Goal: Communication & Community: Answer question/provide support

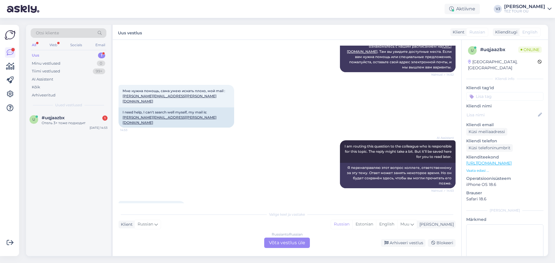
scroll to position [375, 0]
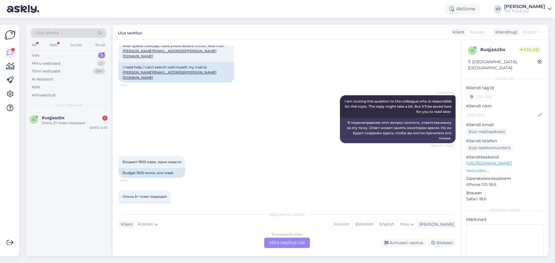
click at [310, 245] on div "Russian to Russian Võta vestlus üle" at bounding box center [287, 243] width 50 height 10
drag, startPoint x: 285, startPoint y: 241, endPoint x: 353, endPoint y: 222, distance: 70.4
click at [285, 241] on div "Russian to Russian Võta vestlus üle" at bounding box center [287, 243] width 46 height 10
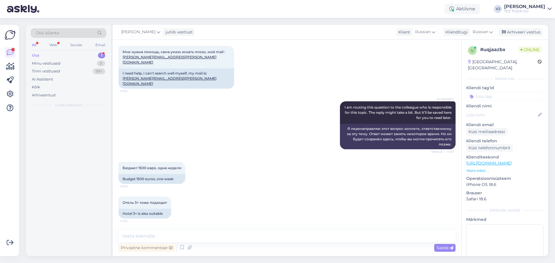
scroll to position [353, 0]
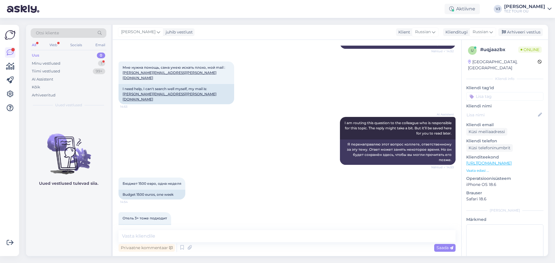
click at [492, 92] on input at bounding box center [504, 96] width 77 height 9
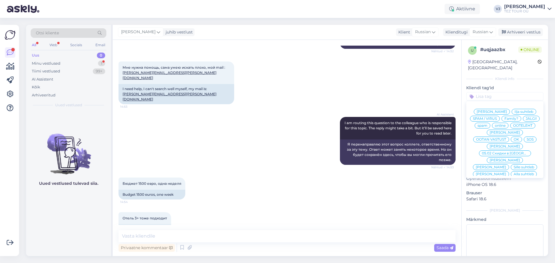
click at [500, 144] on div "[PERSON_NAME]" at bounding box center [505, 147] width 36 height 6
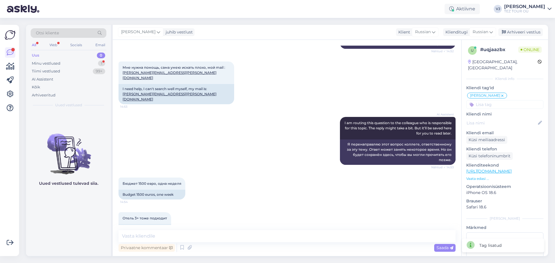
click at [278, 182] on div "Бюджет 1500 евро, одна неделя 14:54 Budget 1500 euros, one week" at bounding box center [287, 188] width 337 height 35
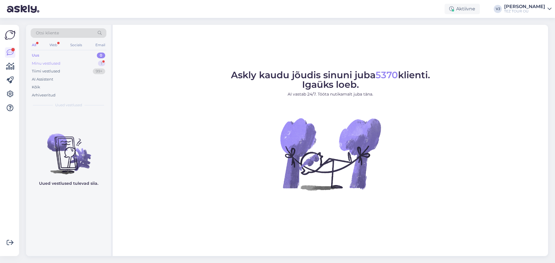
click at [84, 62] on div "Minu vestlused 1" at bounding box center [69, 64] width 76 height 8
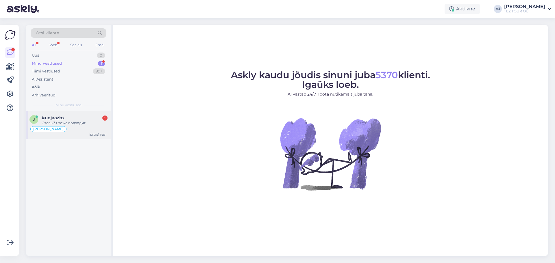
click at [82, 117] on div "#uqjaazbx 1" at bounding box center [75, 117] width 66 height 5
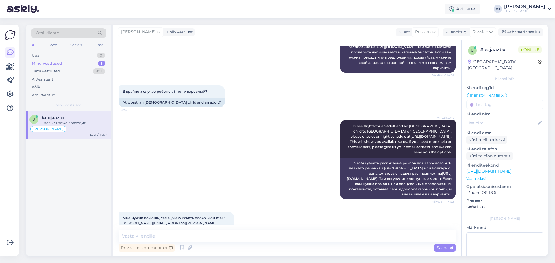
scroll to position [353, 0]
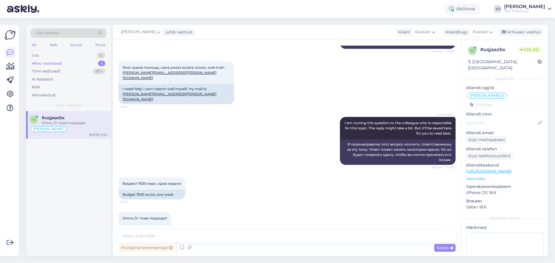
click at [211, 245] on div "Privaatne kommentaar Saada" at bounding box center [287, 248] width 337 height 11
click at [217, 240] on textarea at bounding box center [287, 236] width 337 height 12
type textarea "L"
type textarea "Добрый день!"
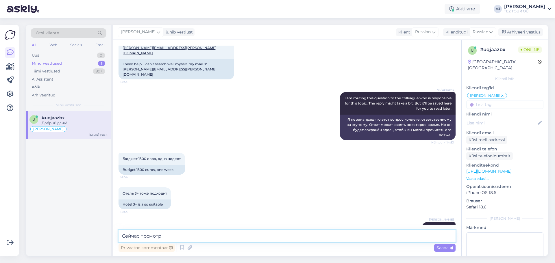
type textarea "Сейчас посмотрю"
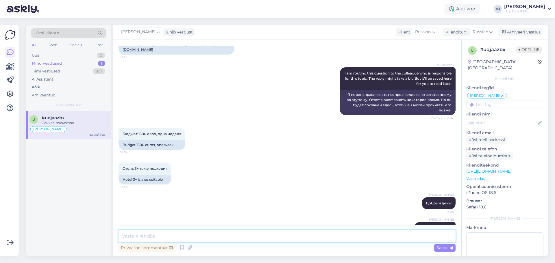
click at [285, 234] on textarea at bounding box center [287, 236] width 337 height 12
type textarea "29.08 есть последние места на самолётах на 4 или 7 ночей отдыха - вам подходит …"
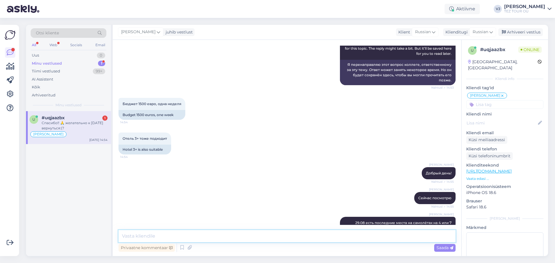
scroll to position [458, 0]
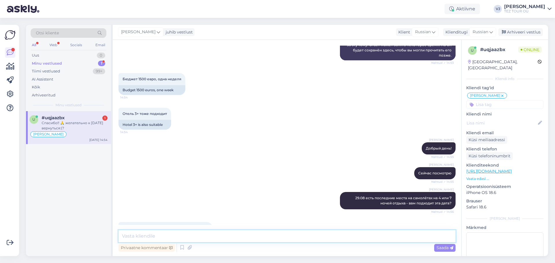
click at [218, 237] on textarea at bounding box center [287, 236] width 337 height 12
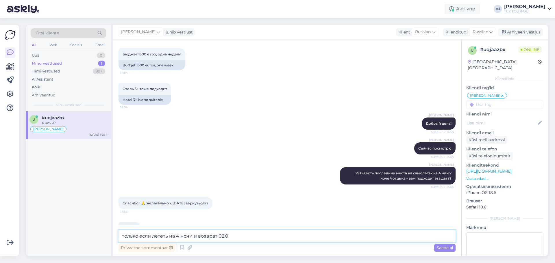
type textarea "только если лететь на 4 ночи и возврат 02.09"
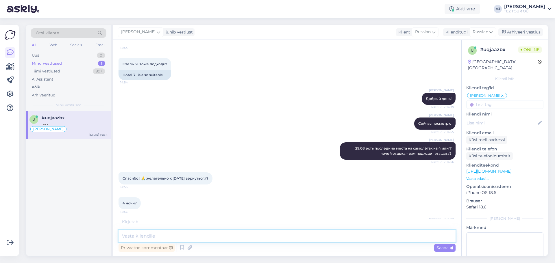
click at [181, 235] on textarea at bounding box center [287, 236] width 337 height 12
paste textarea "п"
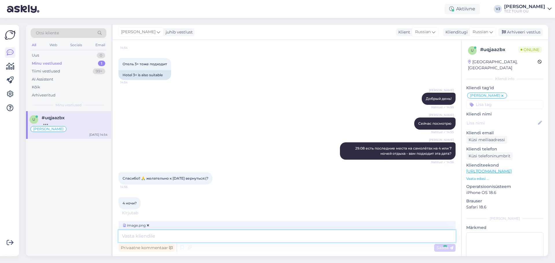
scroll to position [544, 0]
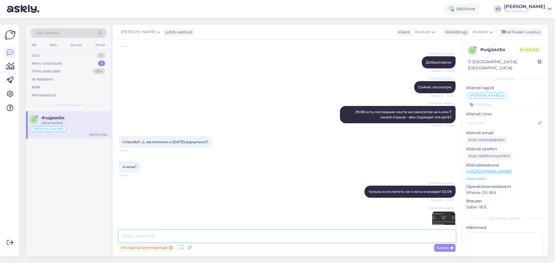
click at [176, 233] on textarea at bounding box center [287, 236] width 337 height 12
type textarea "по факту 03.09 рано утром"
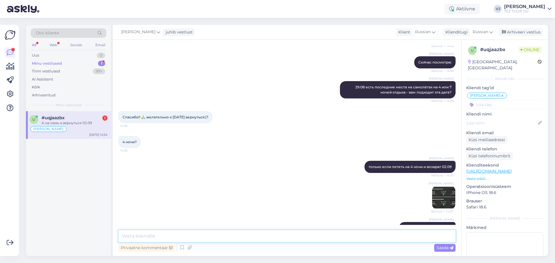
scroll to position [594, 0]
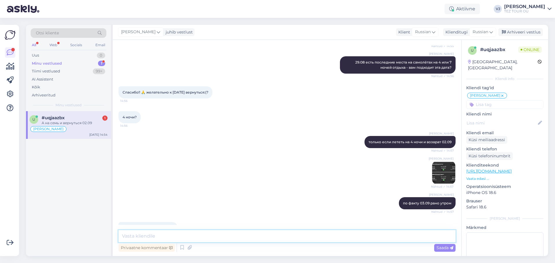
drag, startPoint x: 196, startPoint y: 235, endPoint x: 198, endPoint y: 230, distance: 5.3
click at [196, 235] on textarea at bounding box center [287, 236] width 337 height 12
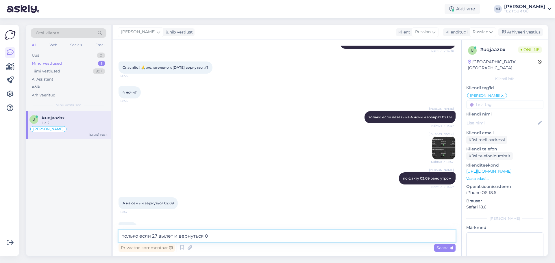
type textarea "только если 27 вылет и вернуться 05"
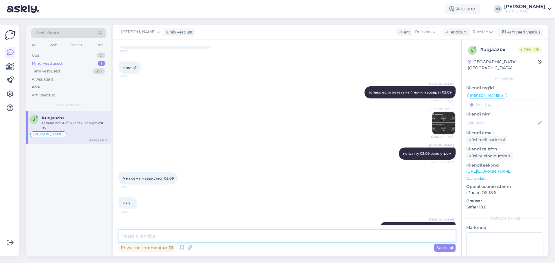
paste textarea "В"
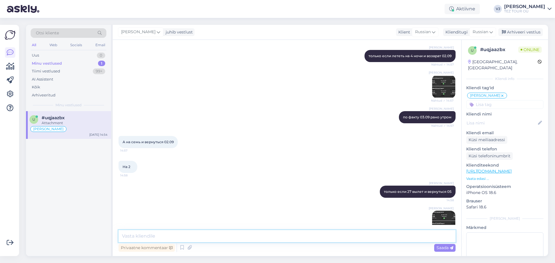
click at [209, 236] on textarea at bounding box center [287, 236] width 337 height 12
type textarea "Всё остальное выкуплено, нет мест на самолётах"
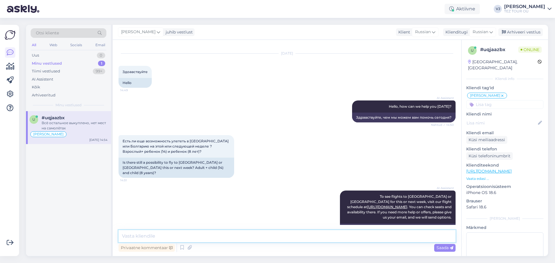
scroll to position [0, 0]
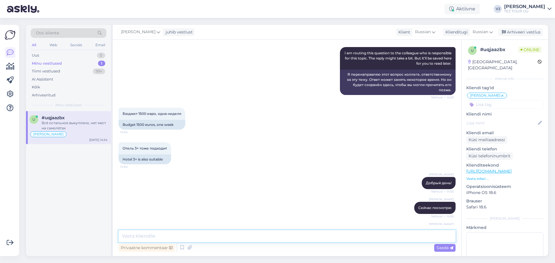
click at [248, 234] on textarea at bounding box center [287, 236] width 337 height 12
type textarea "с"
type textarea "Это Турция"
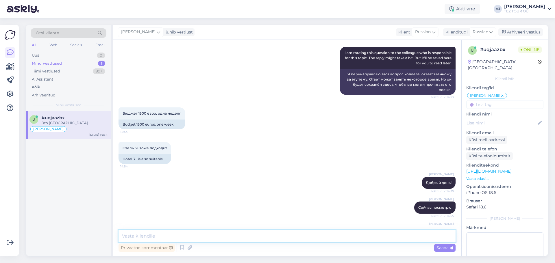
scroll to position [730, 0]
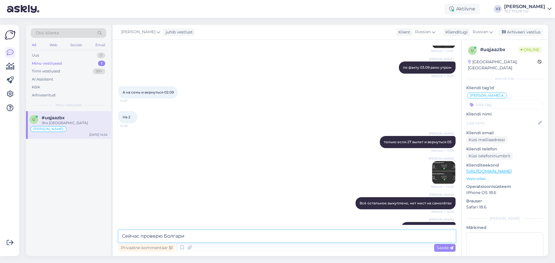
type textarea "Сейчас проверю Болгарию"
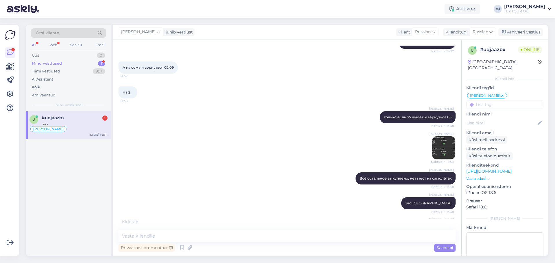
scroll to position [0, 0]
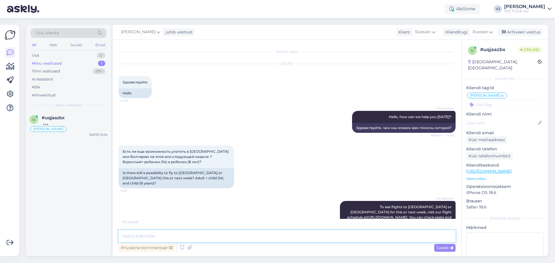
click at [230, 239] on textarea at bounding box center [287, 236] width 337 height 12
type textarea "Ч"
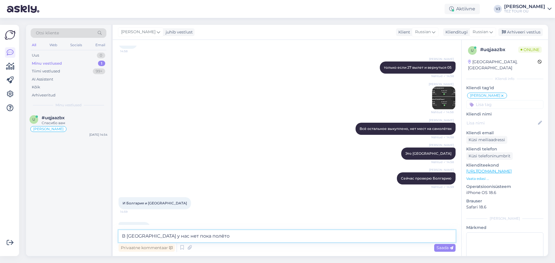
type textarea "В Черногорию у нас нет пока полётов"
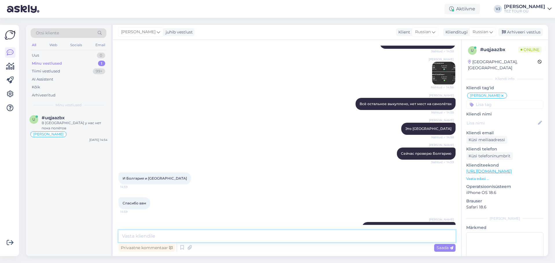
click at [184, 239] on textarea at bounding box center [287, 236] width 337 height 12
type textarea "В Болгарию есть варианты, я пришл. на почту вам. Какое питание хотите?"
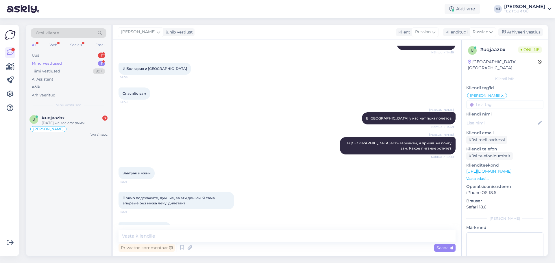
scroll to position [89, 0]
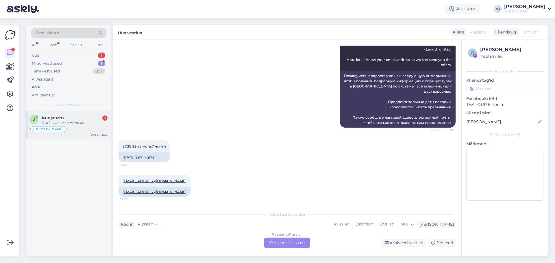
click at [81, 119] on div "#uqjaazbx 3" at bounding box center [75, 117] width 66 height 5
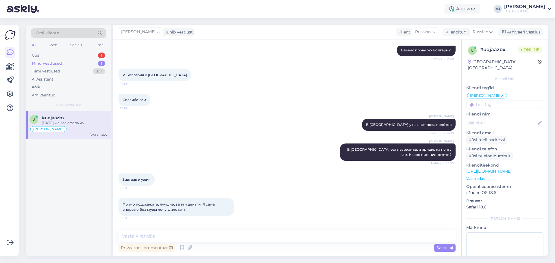
scroll to position [939, 0]
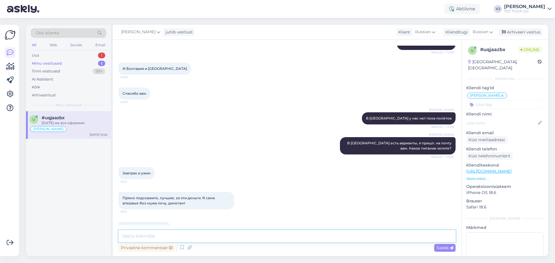
click at [220, 238] on textarea at bounding box center [287, 236] width 337 height 12
type textarea "Договорились, скоро вышлю вам варианты"
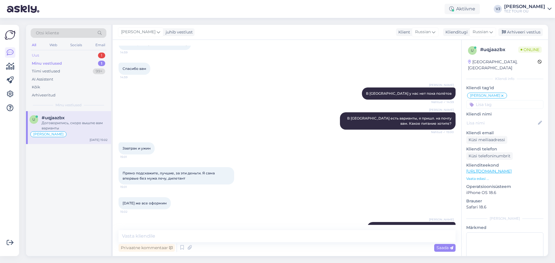
click at [77, 54] on div "Uus 1" at bounding box center [69, 55] width 76 height 8
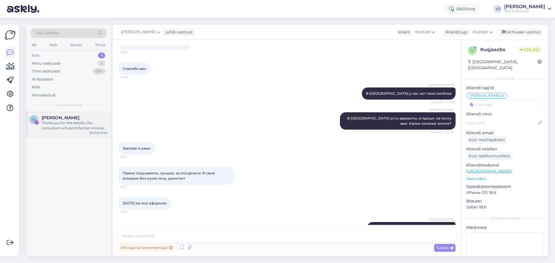
click at [72, 117] on div "[PERSON_NAME]" at bounding box center [75, 117] width 66 height 5
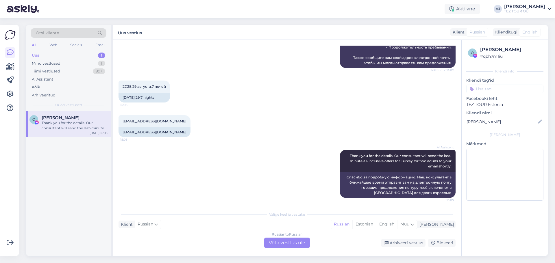
scroll to position [150, 0]
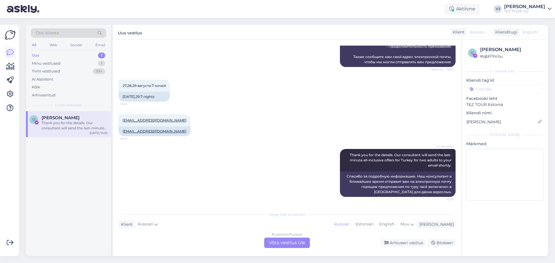
click at [300, 244] on div "Russian to Russian Võta vestlus üle" at bounding box center [287, 243] width 46 height 10
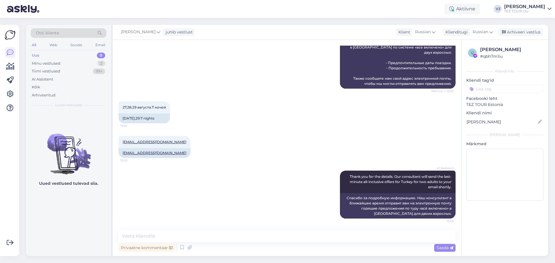
click at [490, 90] on input at bounding box center [504, 89] width 77 height 9
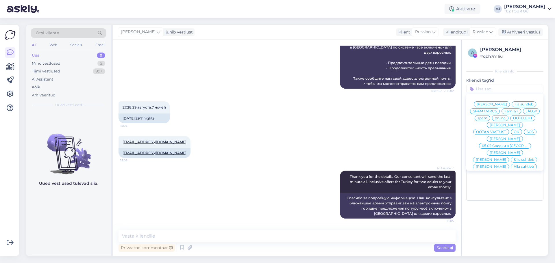
click at [507, 142] on div "Maria suhtleb Ilja suhtleb SPAM / VIRUS Family? JÄLGI! spam online OOTELEHT Mar…" at bounding box center [504, 132] width 77 height 72
click at [508, 141] on div "[PERSON_NAME]" at bounding box center [505, 139] width 36 height 6
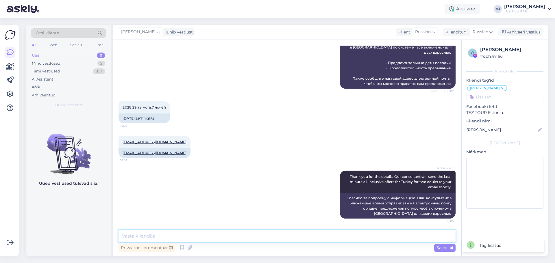
click at [230, 235] on textarea at bounding box center [287, 236] width 337 height 12
type textarea "L"
type textarea "Л"
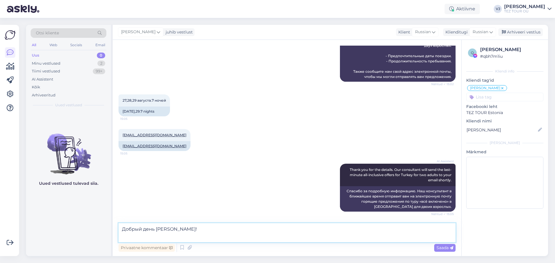
scroll to position [142, 0]
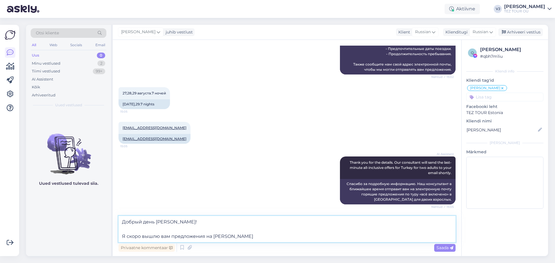
type textarea "Добрый день Олеся! Я скоро вышлю вам предложения на емайл."
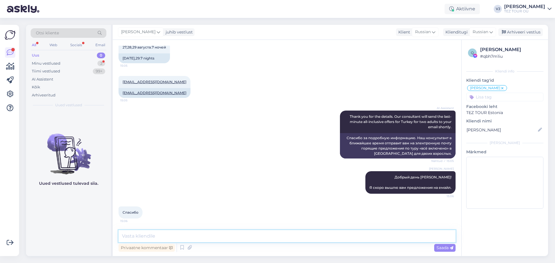
scroll to position [213, 0]
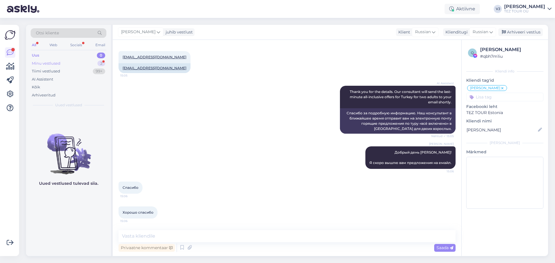
click at [78, 61] on div "Minu vestlused 2" at bounding box center [69, 64] width 76 height 8
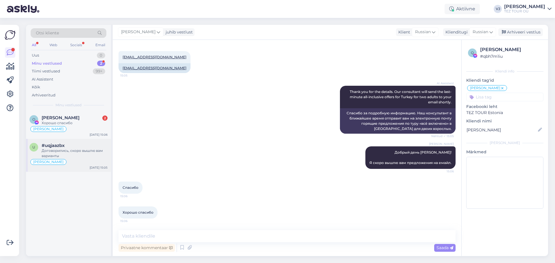
click at [81, 152] on div "Договорились, скоро вышлю вам варианты" at bounding box center [75, 153] width 66 height 10
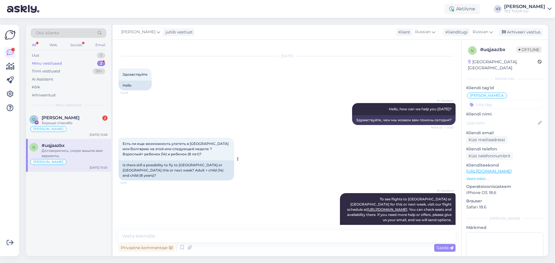
scroll to position [0, 0]
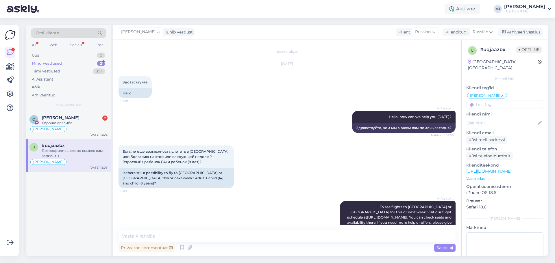
drag, startPoint x: 186, startPoint y: 190, endPoint x: 121, endPoint y: 65, distance: 140.7
click at [121, 65] on div "Vestlus algas Aug 18 2025 Здоавствуйте 14:49 Hello AI Assistent Hello, how can …" at bounding box center [290, 136] width 342 height 180
copy div "Aug 18 2025 Здоавствуйте 14:49 Hello AI Assistent Hello, how can we help you to…"
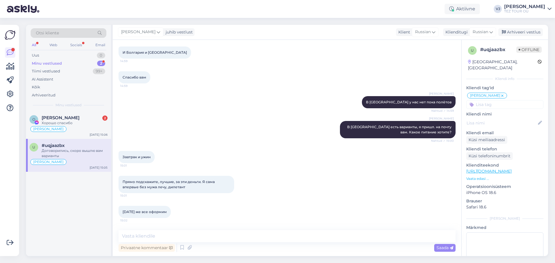
scroll to position [964, 0]
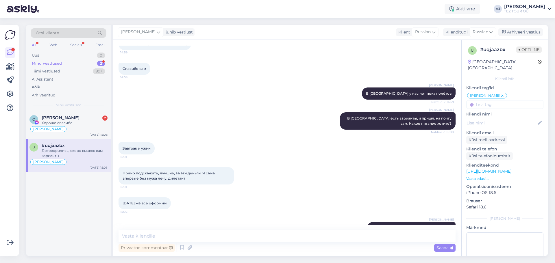
click at [180, 254] on div "Vestlus algas Aug 18 2025 Здоавствуйте 14:49 Hello AI Assistent Hello, how can …" at bounding box center [287, 148] width 349 height 217
click at [181, 248] on icon at bounding box center [182, 248] width 7 height 9
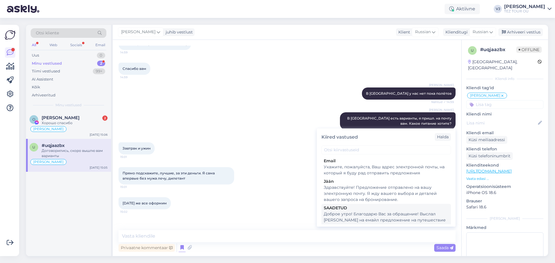
click at [408, 213] on div "Доброе утро! Благодарю Вас за обращение! Выслал Вам на емайл предложение на пут…" at bounding box center [386, 220] width 125 height 18
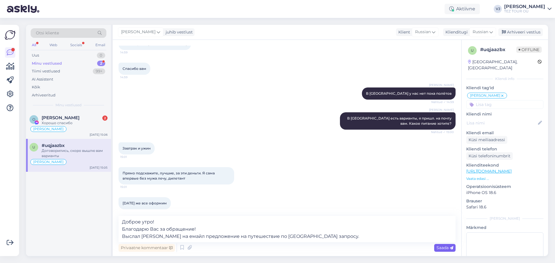
click at [444, 251] on div "Saada" at bounding box center [444, 248] width 21 height 8
type textarea "Доброе утро! Благодарю Вас за обращение! Выслал Вам на емайл предложение на пут…"
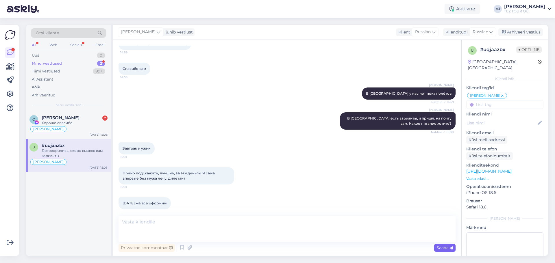
scroll to position [1004, 0]
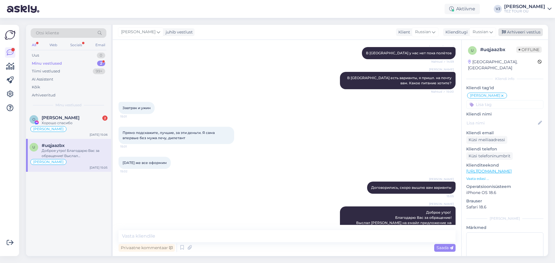
drag, startPoint x: 85, startPoint y: 156, endPoint x: 523, endPoint y: 33, distance: 455.0
click at [523, 33] on div "Arhiveeri vestlus" at bounding box center [521, 32] width 45 height 8
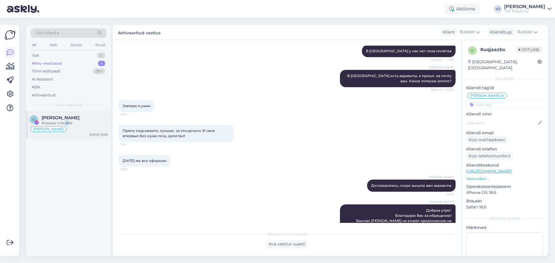
click at [66, 123] on div "Хорошо спасибо" at bounding box center [75, 123] width 66 height 5
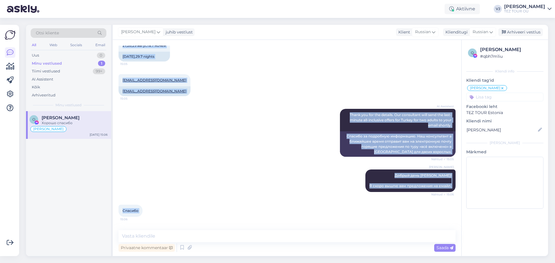
scroll to position [0, 0]
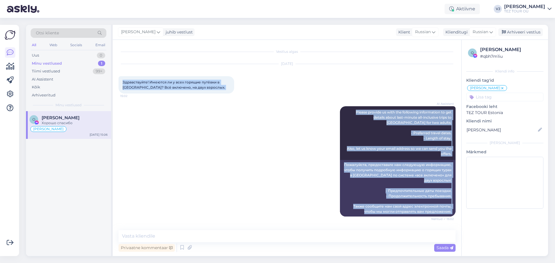
drag, startPoint x: 176, startPoint y: 224, endPoint x: 122, endPoint y: 78, distance: 156.3
click at [122, 78] on div "Vestlus algas Aug 18 2025 Здравствуйте! Имеются ли у всех горящие путёвки в Тур…" at bounding box center [290, 136] width 342 height 180
copy div "Здравствуйте! Имеются ли у всех горящие путёвки в Турцию? Всё включено, на двух…"
click at [60, 96] on div "Arhiveeritud" at bounding box center [69, 95] width 76 height 8
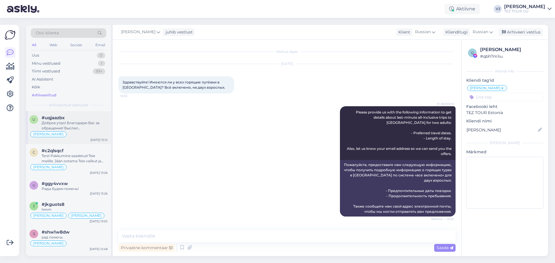
click at [80, 134] on div "[PERSON_NAME]" at bounding box center [68, 134] width 78 height 7
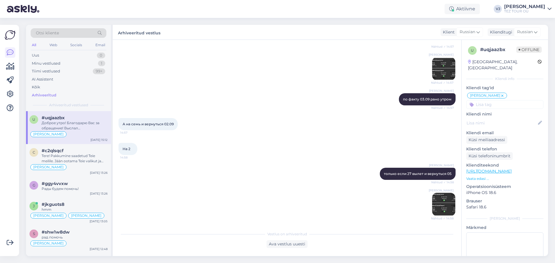
scroll to position [1006, 0]
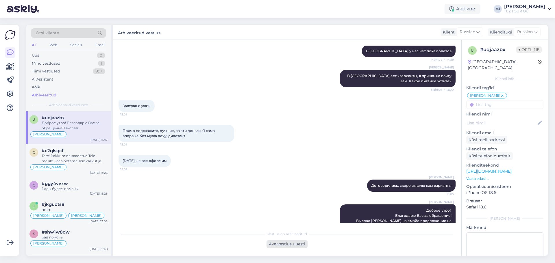
click at [283, 246] on div "Ava vestlus uuesti" at bounding box center [287, 245] width 41 height 8
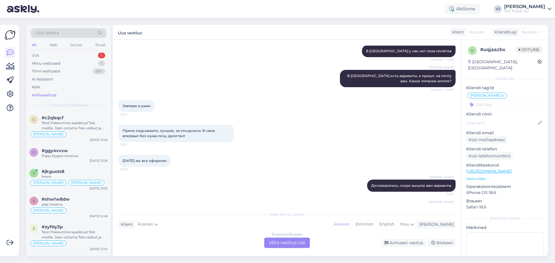
click at [519, 100] on input at bounding box center [504, 104] width 77 height 9
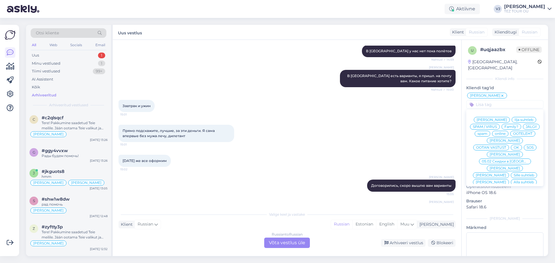
click at [276, 240] on div "Russian to Russian Võta vestlus üle" at bounding box center [287, 243] width 46 height 10
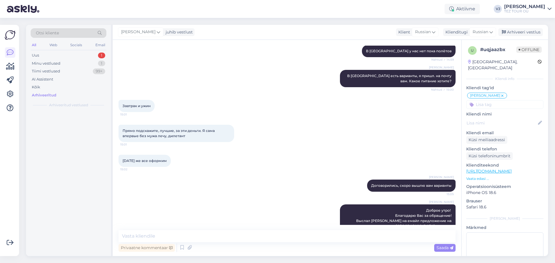
scroll to position [1004, 0]
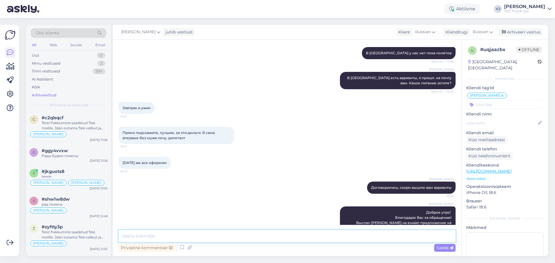
click at [226, 237] on textarea at bounding box center [287, 236] width 337 height 12
type textarea "K"
paste textarea "larissa.petermann@gmail.com>: host gmail-smtp-in.l.google.com[142.251.1.26] sai…"
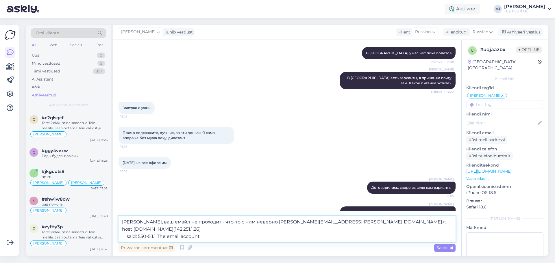
drag, startPoint x: 333, startPoint y: 229, endPoint x: 332, endPoint y: 221, distance: 8.2
click at [332, 221] on textarea "Ларисса, ваш емайл не проходит - что-то с ним неверно larissa.petermann@gmail.c…" at bounding box center [287, 229] width 337 height 26
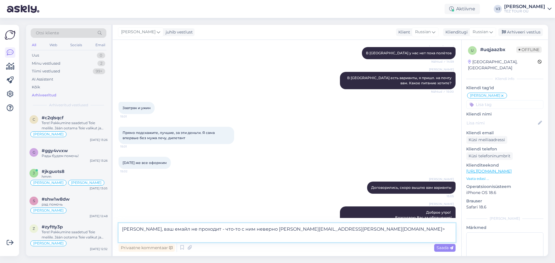
type textarea "Ларисса, ваш емайл не проходит - что-то с ним неверно larissa.petermann@gmail.c…"
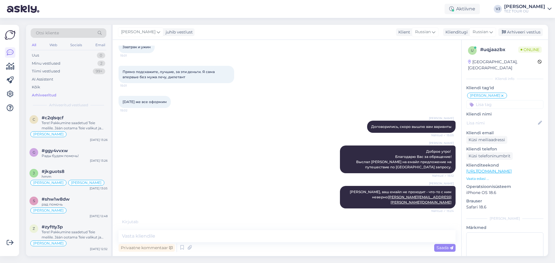
scroll to position [1084, 0]
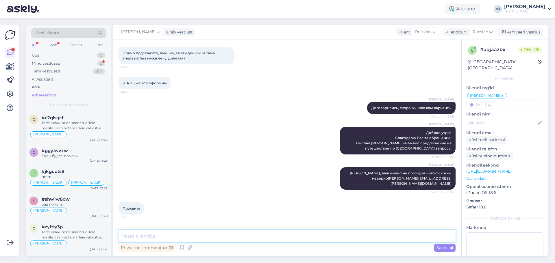
click at [194, 237] on textarea at bounding box center [287, 236] width 337 height 12
type textarea "j"
type textarea "отлично, высылаю!"
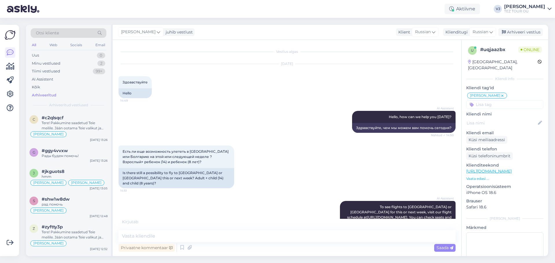
scroll to position [1184, 0]
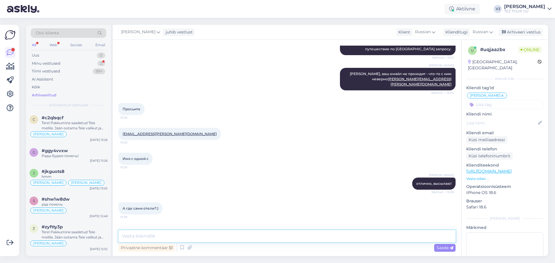
click at [160, 235] on textarea at bounding box center [287, 236] width 337 height 12
click at [171, 236] on textarea at bounding box center [287, 236] width 337 height 12
type textarea "j"
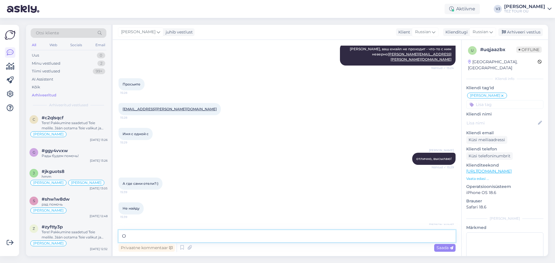
type textarea "ОЙ"
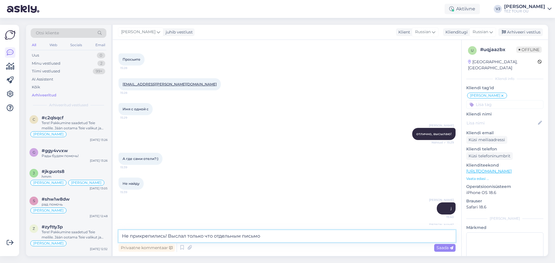
type textarea "Не прикрепились! Выслал только что отдельным письмом"
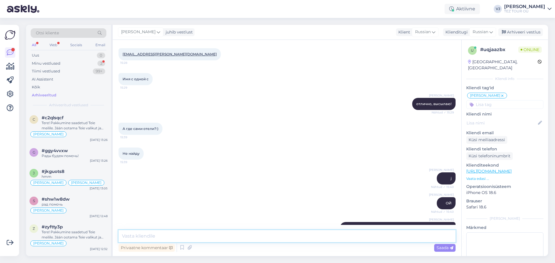
scroll to position [1318, 0]
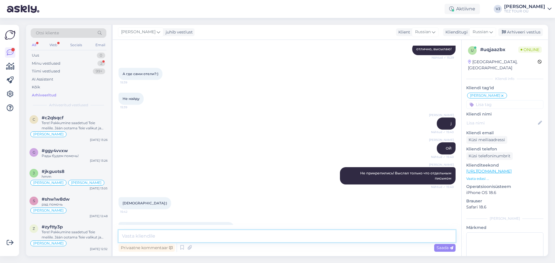
click at [229, 240] on textarea at bounding box center [287, 236] width 337 height 12
type textarea "Y"
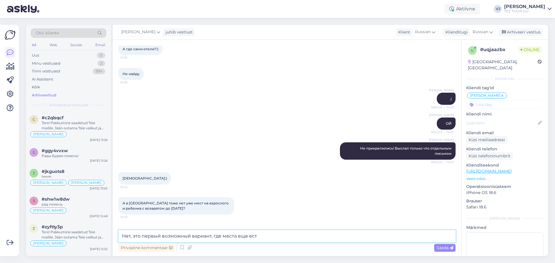
type textarea "Нет, это первый возможный вариант, где места еще есть"
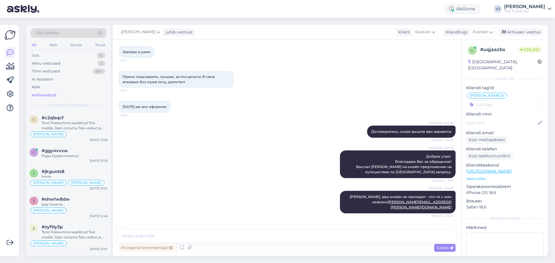
scroll to position [1398, 0]
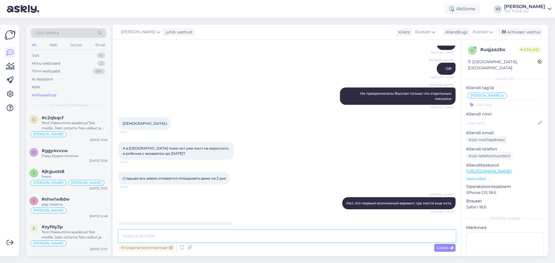
click at [173, 238] on textarea at bounding box center [287, 236] width 337 height 12
type textarea "Хорошо, я пересчитаю и вышлю вам в ближайший час варианты"
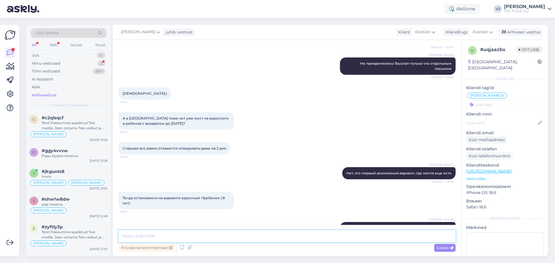
scroll to position [1453, 0]
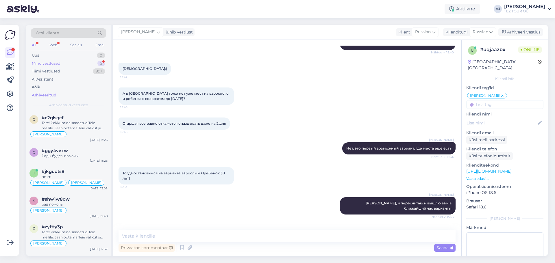
click at [66, 60] on div "Minu vestlused 2" at bounding box center [69, 64] width 76 height 8
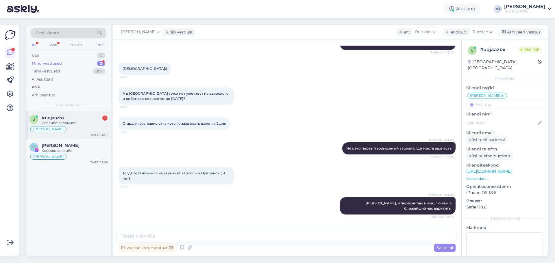
click at [70, 128] on div "[PERSON_NAME]" at bounding box center [68, 129] width 78 height 7
click at [64, 60] on div "Minu vestlused 2" at bounding box center [69, 64] width 76 height 8
click at [66, 56] on div "Uus 1" at bounding box center [69, 55] width 76 height 8
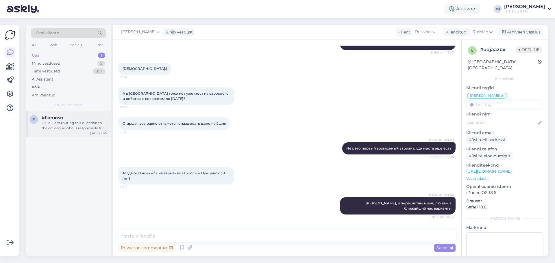
click at [81, 123] on div "Hello, I am routing this question to the colleague who is responsible for this …" at bounding box center [75, 126] width 66 height 10
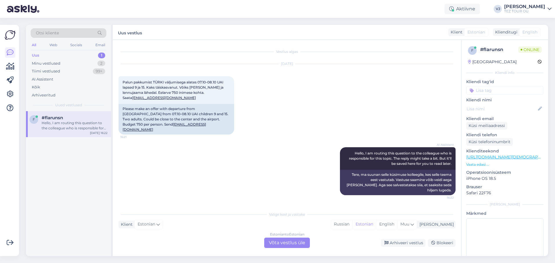
click at [293, 239] on div "Estonian to Estonian Võta vestlus üle" at bounding box center [287, 243] width 46 height 10
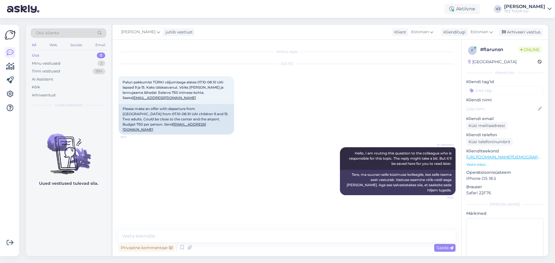
click at [521, 92] on input at bounding box center [504, 90] width 77 height 9
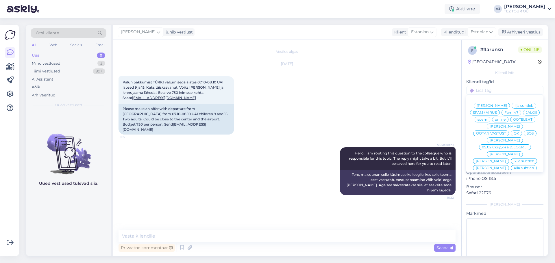
click at [503, 140] on span "[PERSON_NAME]" at bounding box center [505, 140] width 30 height 3
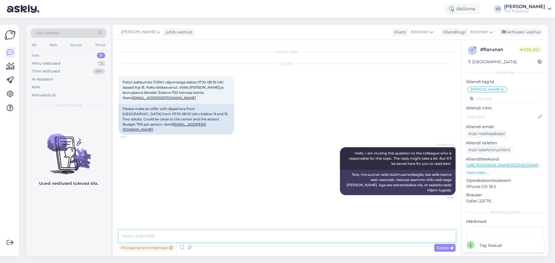
click at [241, 240] on textarea at bounding box center [287, 236] width 337 height 12
type textarea "Tere päevast! Varsti saadan teile reisipakkumised."
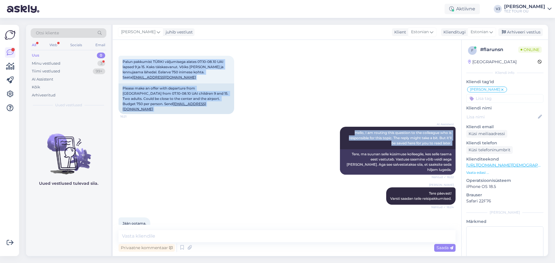
scroll to position [21, 0]
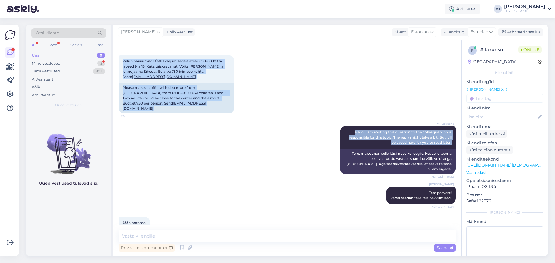
drag, startPoint x: 123, startPoint y: 81, endPoint x: 227, endPoint y: 213, distance: 168.8
click at [227, 213] on div "Vestlus algas Aug 18 2025 Palun pakkumist TÜRKI väljumisega alates 07.10-08.10 …" at bounding box center [290, 136] width 342 height 180
copy div "Palun pakkumist TÜRKI väljumisega alates 07.10-08.10 UAI lapsed 9 ja 15. Kaks t…"
click at [184, 250] on icon at bounding box center [182, 248] width 7 height 9
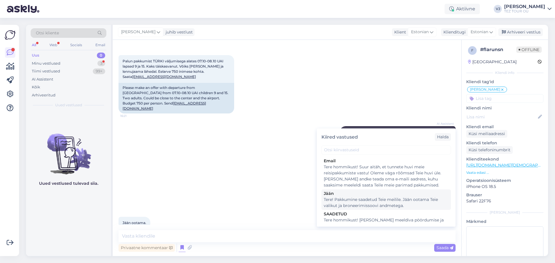
click at [389, 200] on div "Tere! Pakkumine saadetud Teie meilile. Jään ootama Teie valikut ja broneerimiss…" at bounding box center [386, 203] width 125 height 12
type textarea "Tere! Pakkumine saadetud Teie meilile. Jään ootama Teie valikut ja broneerimiss…"
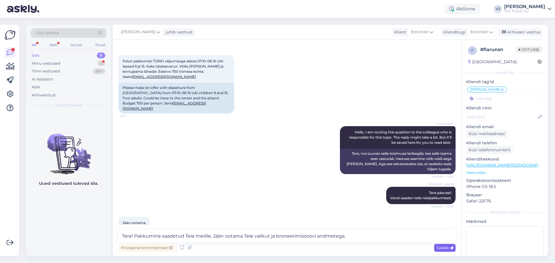
click at [448, 249] on span "Saada" at bounding box center [445, 248] width 17 height 5
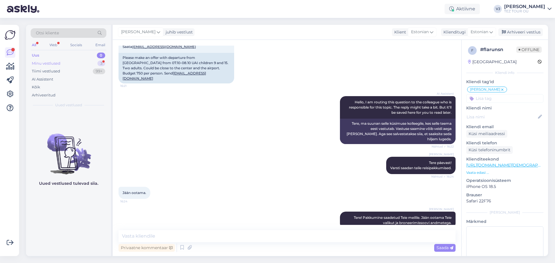
click at [77, 67] on div "Minu vestlused 3" at bounding box center [69, 64] width 76 height 8
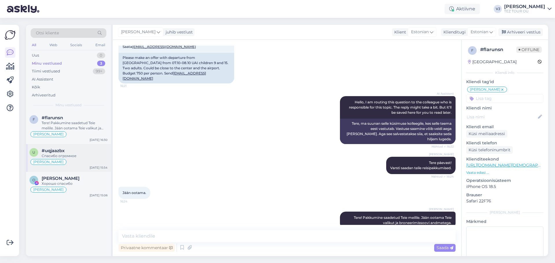
click at [84, 156] on div "Спасибо огромное" at bounding box center [75, 156] width 66 height 5
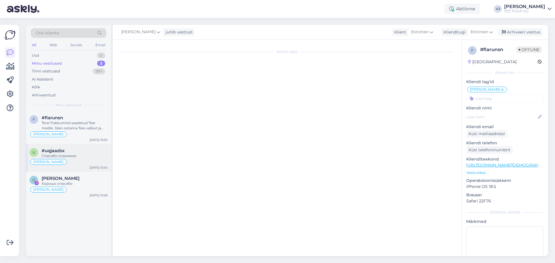
scroll to position [1453, 0]
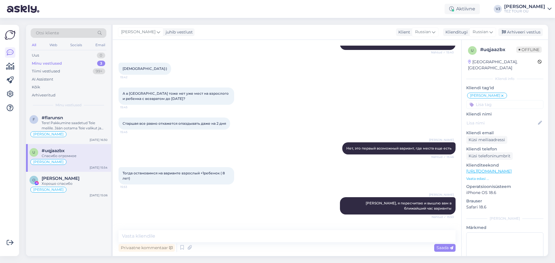
click at [531, 27] on div "Vladimir Jutt juhib vestlust Klient Russian Klienditugi Russian Arhiveeri vestl…" at bounding box center [331, 32] width 436 height 15
click at [525, 33] on div "Arhiveeri vestlus" at bounding box center [521, 32] width 45 height 8
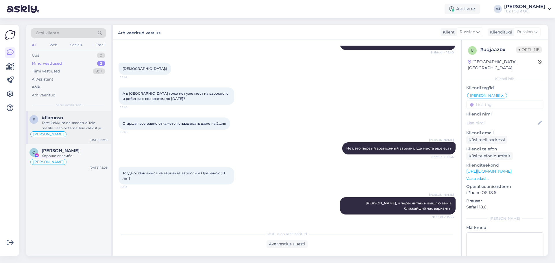
click at [72, 121] on div "Tere! Pakkumine saadetud Teie meilile. Jään ootama Teie valikut ja broneerimiss…" at bounding box center [75, 126] width 66 height 10
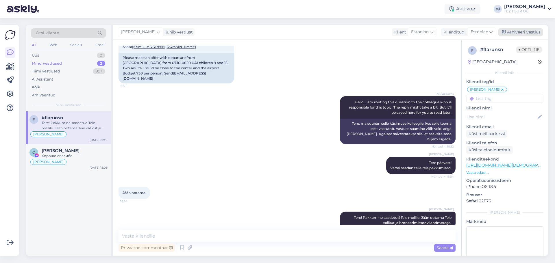
click at [526, 29] on div "Arhiveeri vestlus" at bounding box center [521, 32] width 45 height 8
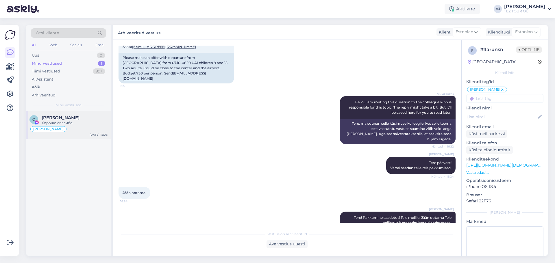
click at [84, 130] on div "[PERSON_NAME]" at bounding box center [68, 129] width 78 height 7
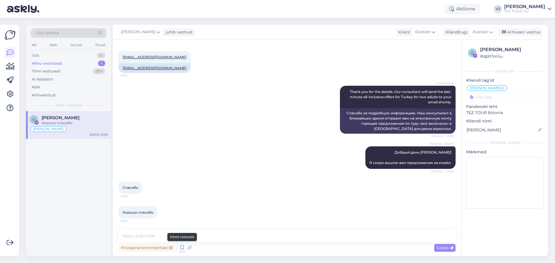
click at [183, 249] on icon at bounding box center [182, 248] width 7 height 9
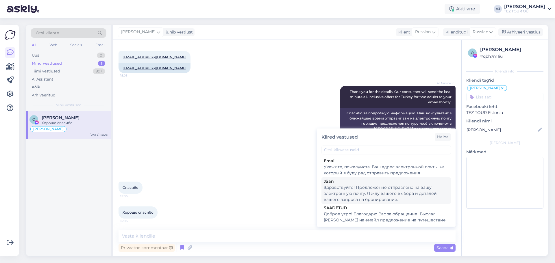
click at [378, 194] on div "Здравствуйте! Предложение отправлено на вашу электронную почту. Я жду вашего вы…" at bounding box center [386, 194] width 125 height 18
type textarea "Здравствуйте! Предложение отправлено на вашу электронную почту. Я жду вашего вы…"
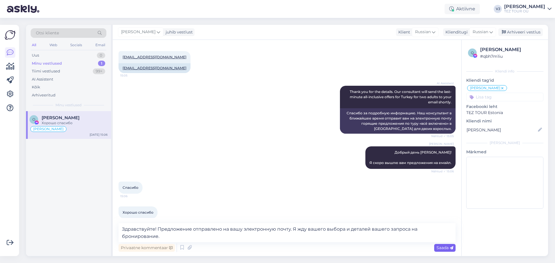
click at [441, 247] on span "Saada" at bounding box center [445, 248] width 17 height 5
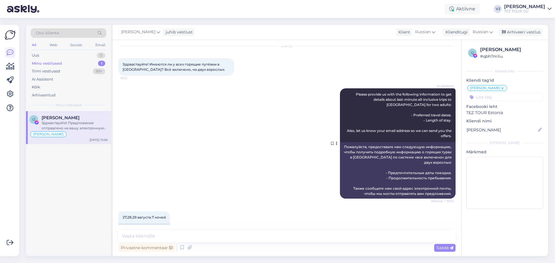
scroll to position [0, 0]
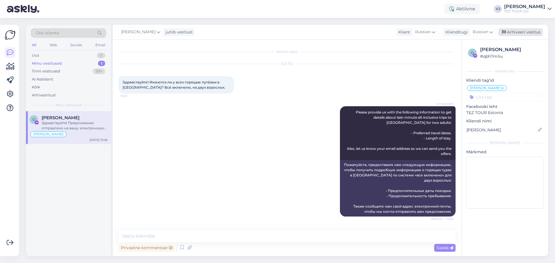
click at [522, 29] on div "Arhiveeri vestlus" at bounding box center [521, 32] width 45 height 8
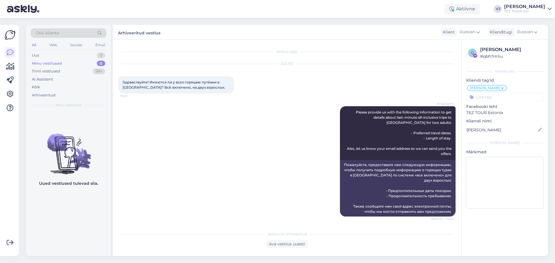
click at [265, 138] on div "AI Assistent Please provide us with the following information to get details ab…" at bounding box center [287, 161] width 337 height 123
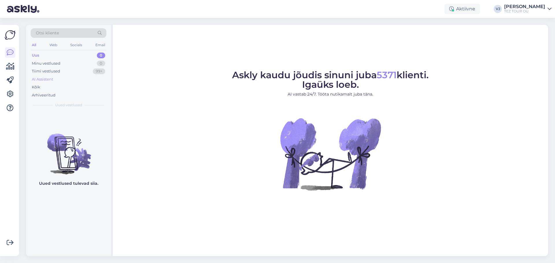
click at [79, 83] on div "AI Assistent" at bounding box center [69, 79] width 76 height 8
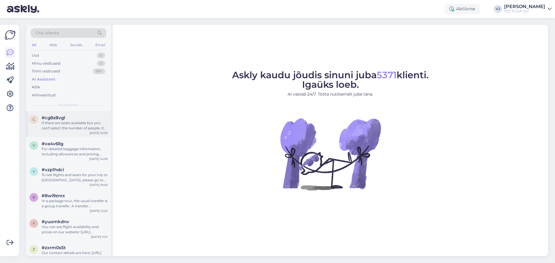
click at [76, 117] on div "#cg8z8vgl" at bounding box center [75, 117] width 66 height 5
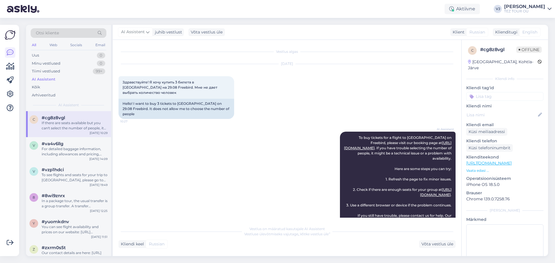
scroll to position [277, 0]
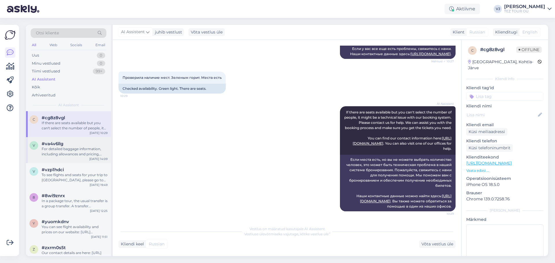
click at [79, 149] on div "For detailed baggage information, including allowances and pricing, please chec…" at bounding box center [75, 152] width 66 height 10
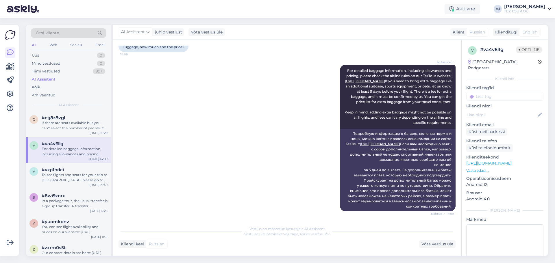
scroll to position [57, 0]
click at [87, 134] on div "c #cg8z8vgl If there are seats available but you can't select the number of peo…" at bounding box center [68, 124] width 85 height 26
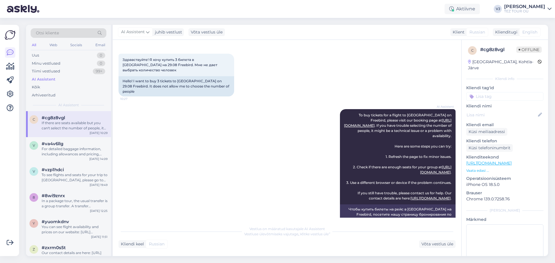
scroll to position [0, 0]
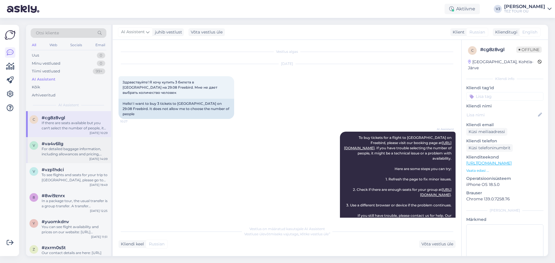
click at [73, 150] on div "For detailed baggage information, including allowances and pricing, please chec…" at bounding box center [75, 152] width 66 height 10
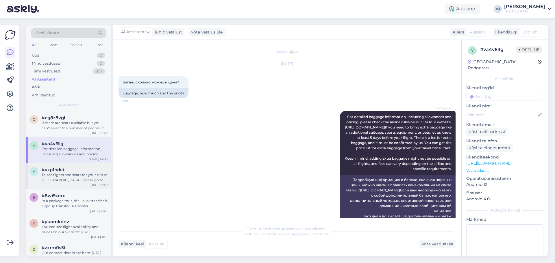
click at [62, 178] on div "To see flights and seats for your trip to [GEOGRAPHIC_DATA], please go to our f…" at bounding box center [75, 178] width 66 height 10
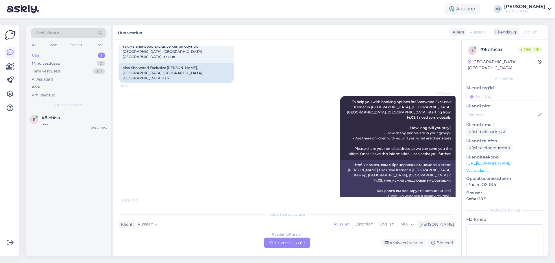
scroll to position [210, 0]
click at [305, 243] on div "Russian to Russian Võta vestlus üle" at bounding box center [287, 243] width 46 height 10
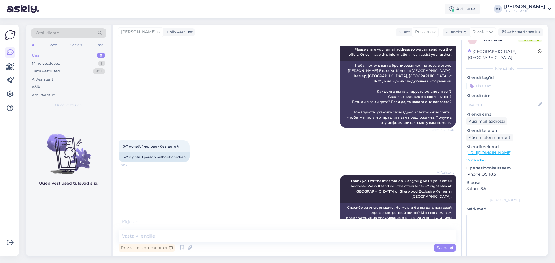
scroll to position [23, 0]
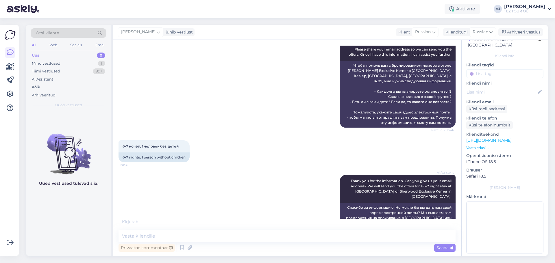
click at [512, 70] on input at bounding box center [504, 73] width 77 height 9
drag, startPoint x: 489, startPoint y: 67, endPoint x: 455, endPoint y: 64, distance: 34.2
click at [455, 64] on div "Vestlus algas Aug 18 2025 Kimeros Park Holiday Village Турция с 14.09 есть вари…" at bounding box center [331, 148] width 436 height 217
type input "v"
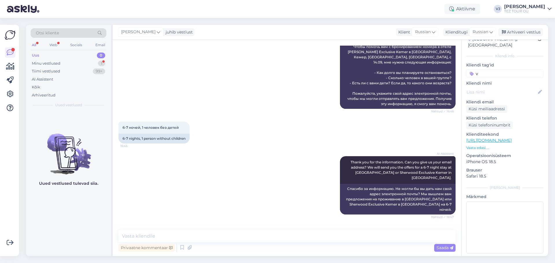
click at [494, 70] on input "v" at bounding box center [504, 73] width 77 height 9
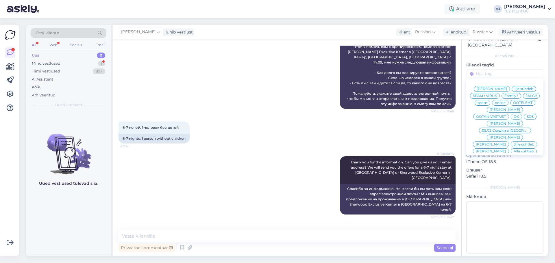
click at [507, 122] on span "[PERSON_NAME]" at bounding box center [505, 123] width 30 height 3
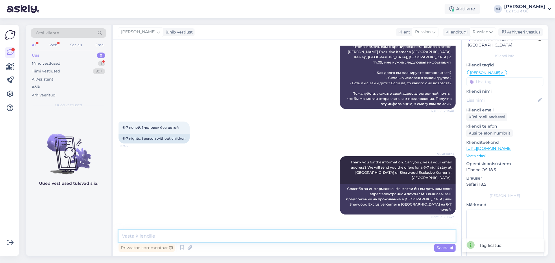
click at [176, 238] on textarea at bounding box center [287, 236] width 337 height 12
type textarea "L"
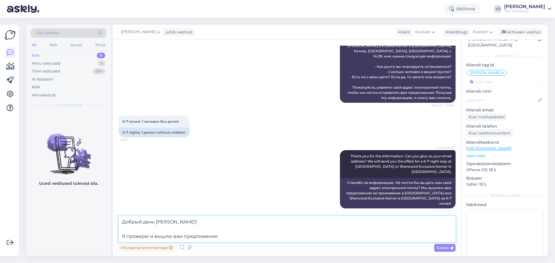
type textarea "Добрый день Сергей! Я проверю и вышлю вам предложения!"
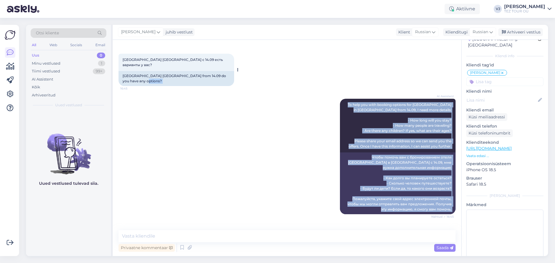
scroll to position [0, 0]
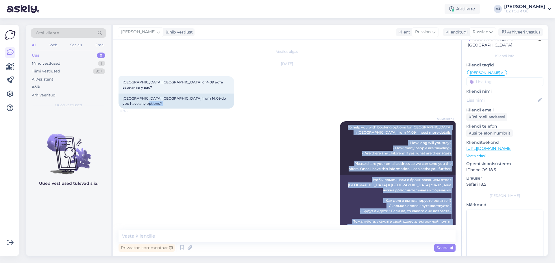
drag, startPoint x: 449, startPoint y: 215, endPoint x: 119, endPoint y: 71, distance: 359.6
click at [119, 71] on div "Vestlus algas Aug 18 2025 Kimeros Park Holiday Village Турция с 14.09 есть вари…" at bounding box center [290, 136] width 342 height 180
copy div "Kimeros Park Holiday Village Турция с 14.09 есть варианты у вас? 16:45 Kimeros …"
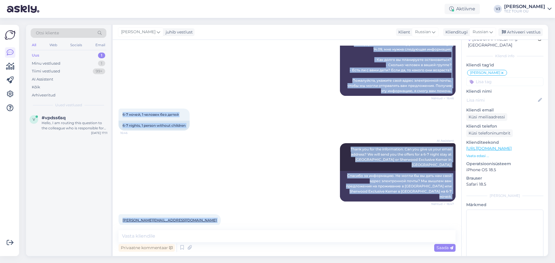
scroll to position [363, 0]
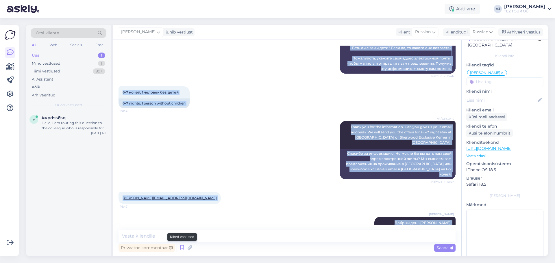
click at [184, 251] on icon at bounding box center [182, 248] width 7 height 9
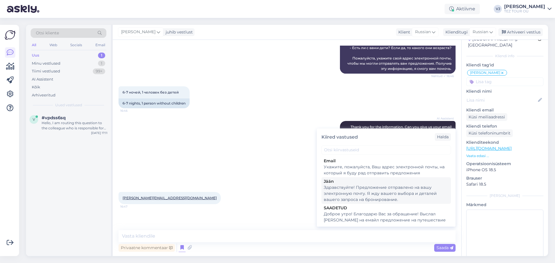
click at [407, 192] on div "Здравствуйте! Предложение отправлено на вашу электронную почту. Я жду вашего вы…" at bounding box center [386, 194] width 125 height 18
type textarea "Здравствуйте! Предложение отправлено на вашу электронную почту. Я жду вашего вы…"
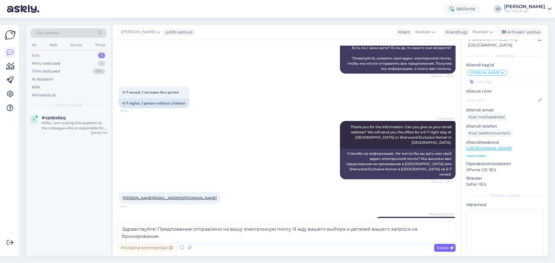
click at [449, 250] on span "Saada" at bounding box center [445, 248] width 17 height 5
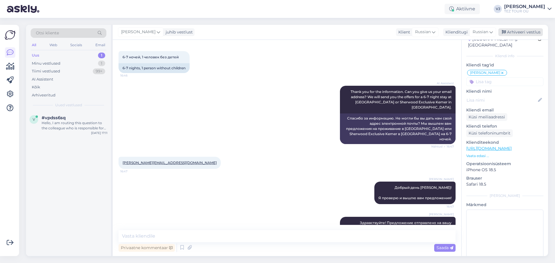
click at [527, 30] on div "Arhiveeri vestlus" at bounding box center [521, 32] width 45 height 8
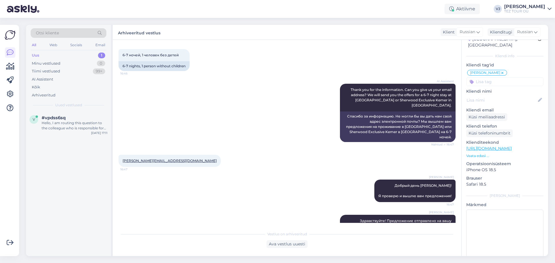
click at [57, 58] on div "Uus 1" at bounding box center [69, 55] width 76 height 8
click at [63, 119] on span "#vpdss6sq" at bounding box center [54, 117] width 24 height 5
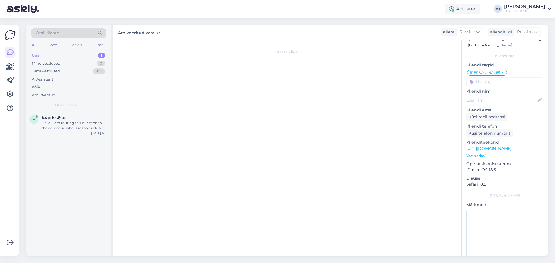
scroll to position [0, 0]
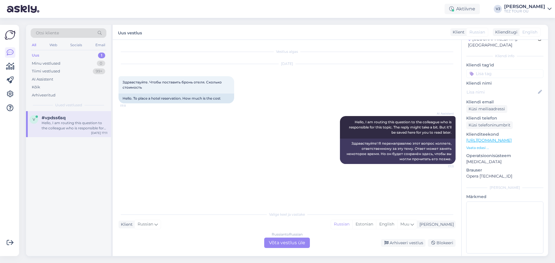
click at [285, 245] on div "Russian to Russian Võta vestlus üle" at bounding box center [287, 243] width 46 height 10
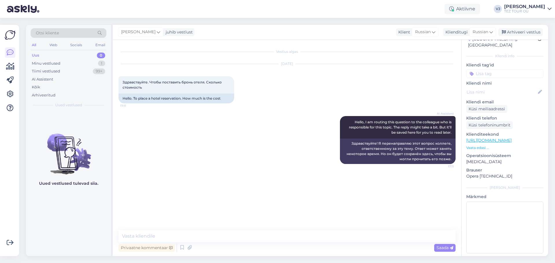
click at [497, 69] on input at bounding box center [504, 73] width 77 height 9
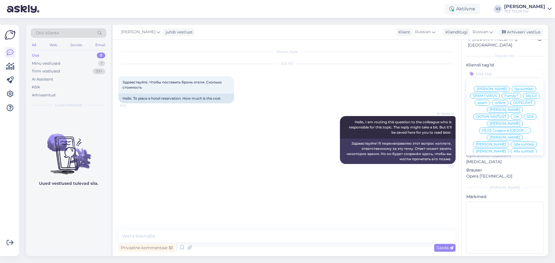
click at [508, 122] on span "[PERSON_NAME]" at bounding box center [505, 123] width 30 height 3
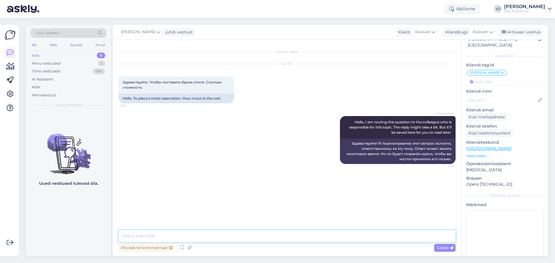
click at [162, 235] on textarea at bounding box center [287, 236] width 337 height 12
type textarea "Добрый день!"
paste textarea "Условия оплаты - если до поездки остаётся более 21 календарных дней, следует оп…"
type textarea "Условия оплаты - если до поездки остаётся более 21 календарных дней, следует оп…"
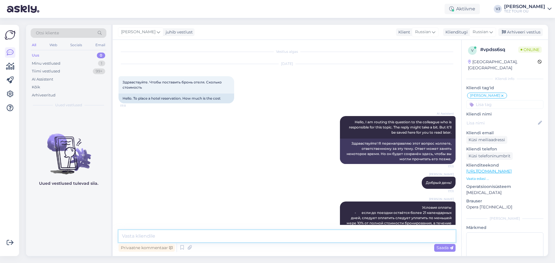
click at [184, 233] on textarea at bounding box center [287, 236] width 337 height 12
type textarea "Я могу помочь вам забронировать рейсовый пакет?"
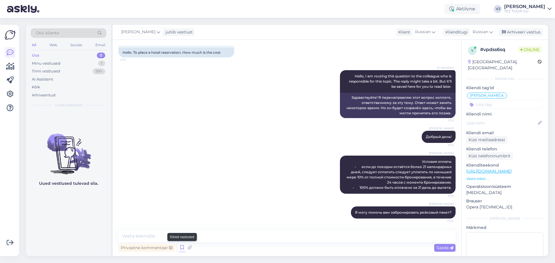
click at [182, 250] on icon at bounding box center [182, 248] width 7 height 9
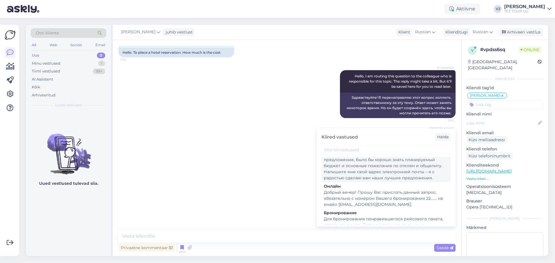
scroll to position [0, 0]
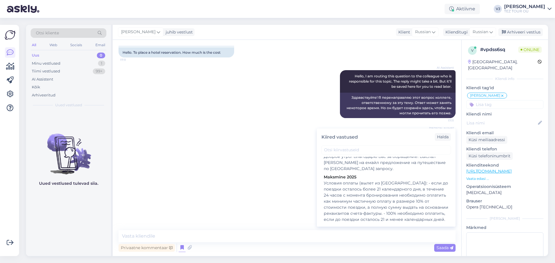
type textarea "Уточните, какой период времени вам больше подходит, сколько пассажиров приедет …"
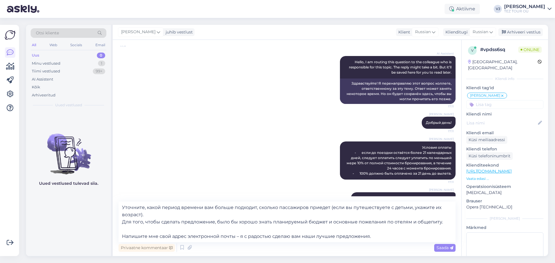
scroll to position [61, 0]
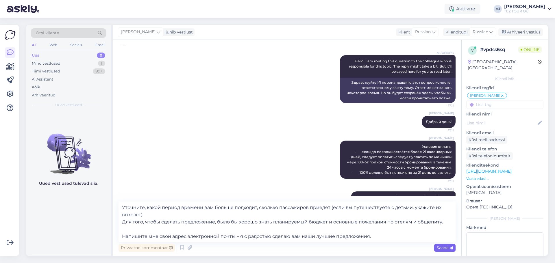
click at [443, 249] on span "Saada" at bounding box center [445, 248] width 17 height 5
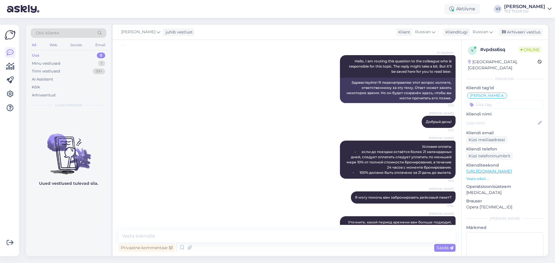
scroll to position [112, 0]
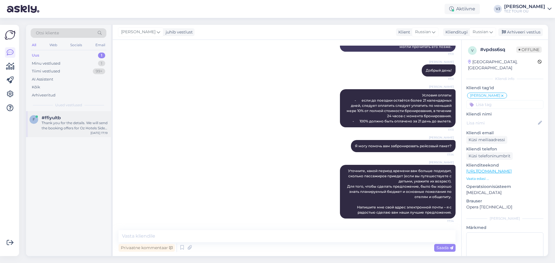
click at [74, 126] on div "Thank you for the details. We will send the booking offers for Oz Hotels Side P…" at bounding box center [75, 126] width 66 height 10
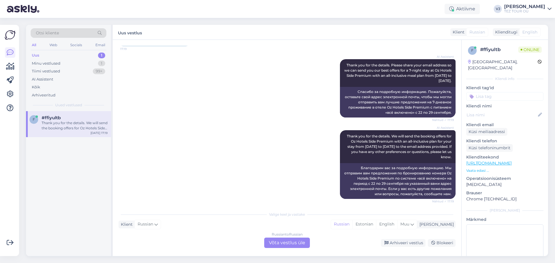
scroll to position [446, 0]
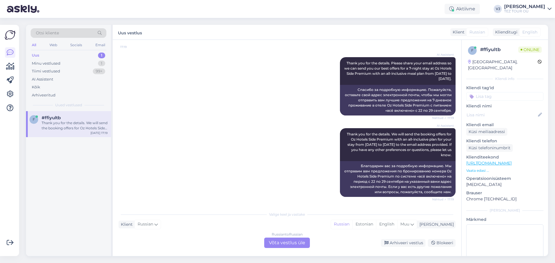
click at [297, 243] on div "Russian to Russian Võta vestlus üle" at bounding box center [287, 243] width 46 height 10
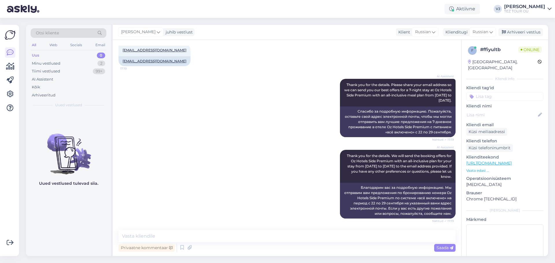
click at [515, 92] on input at bounding box center [504, 96] width 77 height 9
drag, startPoint x: 490, startPoint y: 90, endPoint x: 451, endPoint y: 86, distance: 38.9
click at [451, 86] on div "Vestlus algas [DATE] Здравствуйте. Сколько стоимость бронирования. Вылет 22 сен…" at bounding box center [331, 148] width 436 height 217
drag, startPoint x: 488, startPoint y: 91, endPoint x: 464, endPoint y: 89, distance: 24.4
click at [464, 89] on div "f # ffiyultb Online Estonia, Tallinn Kliendi info Kliendi tag'id f Family? Klie…" at bounding box center [505, 163] width 86 height 246
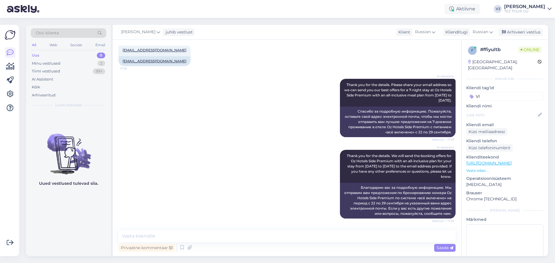
type input "V"
click at [514, 92] on input at bounding box center [504, 96] width 77 height 9
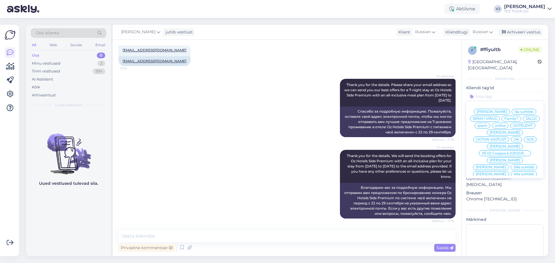
click at [505, 145] on span "[PERSON_NAME]" at bounding box center [505, 146] width 30 height 3
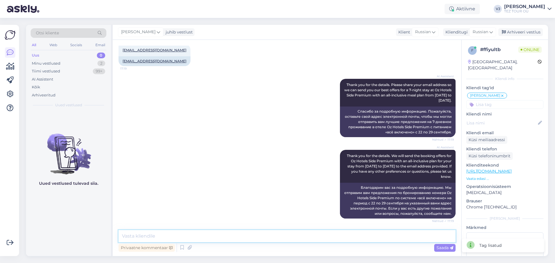
click at [256, 238] on textarea at bounding box center [287, 236] width 337 height 12
type textarea "Добрый день!"
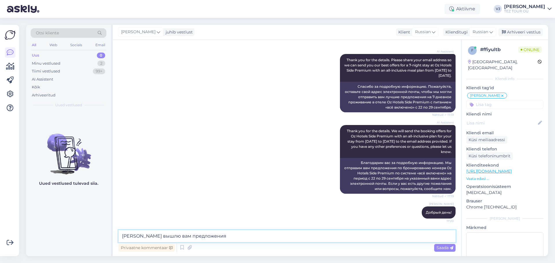
type textarea "[PERSON_NAME] вышлю вам предложения."
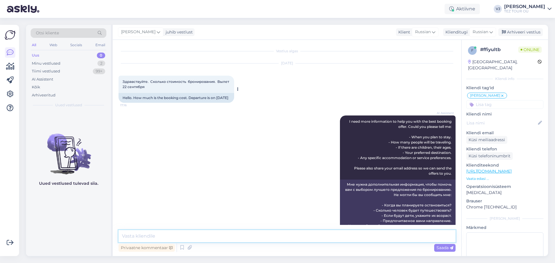
scroll to position [0, 0]
click at [80, 64] on div "Minu vestlused 2" at bounding box center [69, 64] width 76 height 8
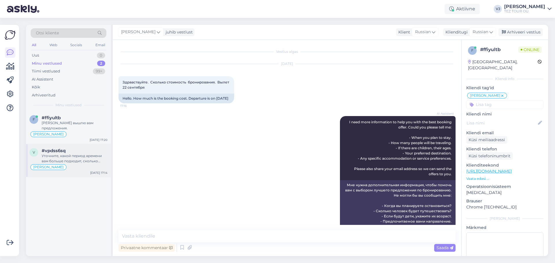
click at [77, 158] on div "Уточните, какой период времени вам больше подходит, сколько пассажиров приедет …" at bounding box center [75, 159] width 66 height 10
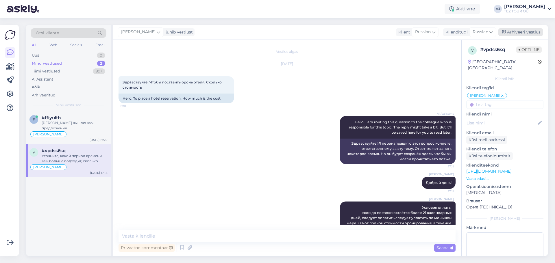
click at [532, 32] on div "Arhiveeri vestlus" at bounding box center [521, 32] width 45 height 8
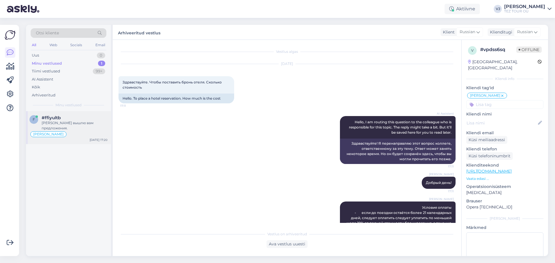
click at [60, 117] on span "#ffiyultb" at bounding box center [51, 117] width 19 height 5
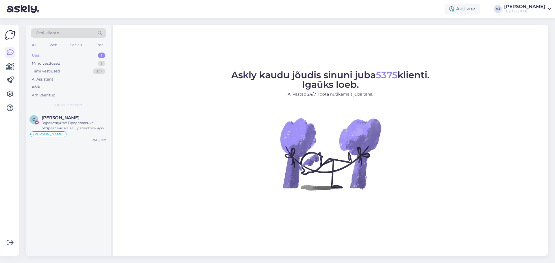
click at [75, 52] on div "Uus 1" at bounding box center [69, 55] width 76 height 8
click at [80, 117] on div "[PERSON_NAME]" at bounding box center [75, 117] width 66 height 5
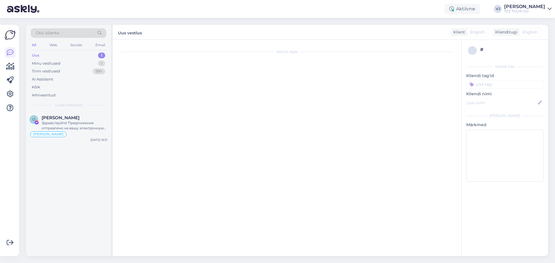
scroll to position [270, 0]
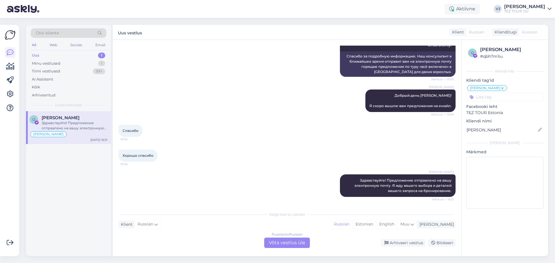
click at [291, 240] on div "Russian to Russian Võta vestlus üle" at bounding box center [287, 243] width 46 height 10
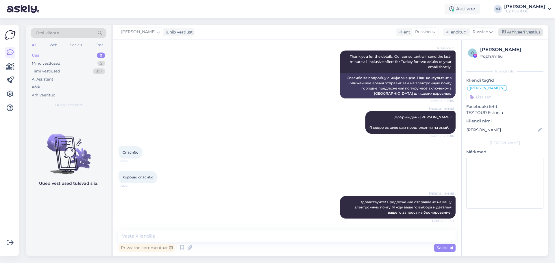
click at [526, 33] on div "Arhiveeri vestlus" at bounding box center [521, 32] width 45 height 8
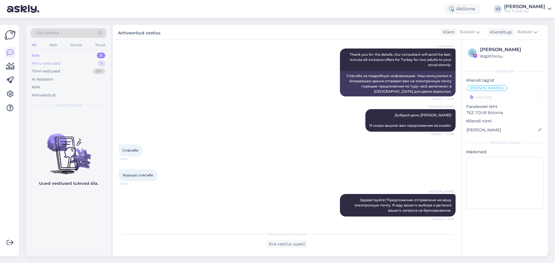
click at [87, 67] on div "Minu vestlused 1" at bounding box center [69, 64] width 76 height 8
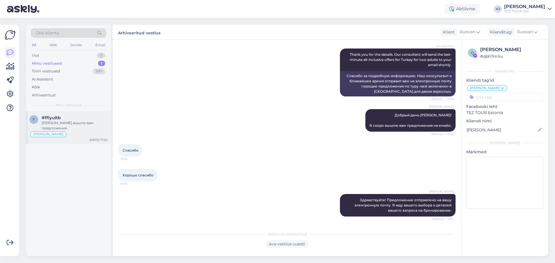
click at [75, 119] on div "#ffiyultb" at bounding box center [75, 117] width 66 height 5
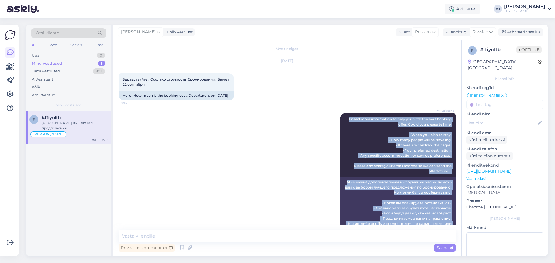
scroll to position [0, 0]
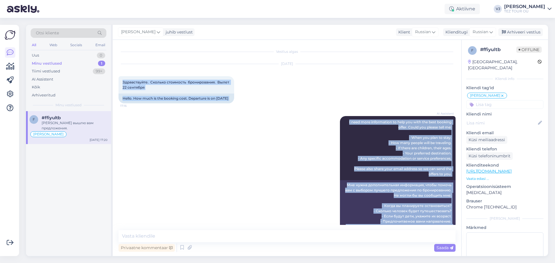
drag, startPoint x: 450, startPoint y: 214, endPoint x: 123, endPoint y: 72, distance: 356.7
click at [123, 72] on div "Vestlus algas [DATE] Здравствуйте. Сколько стоимость бронирования. Вылет 22 сен…" at bounding box center [290, 136] width 342 height 180
copy div "Loremipsumdo. Sitamet consectet adipiscingel. Seddo 62 eiusmodt 08:17 Incid. Ut…"
click at [71, 65] on div "Minu vestlused 1" at bounding box center [69, 64] width 76 height 8
click at [75, 76] on div "AI Assistent" at bounding box center [69, 79] width 76 height 8
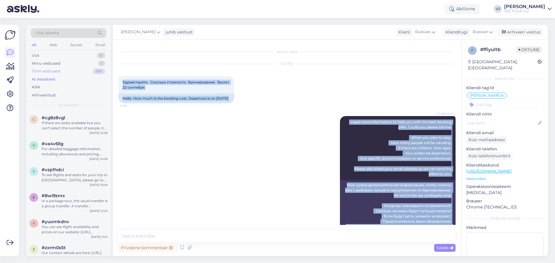
click at [77, 73] on div "Tiimi vestlused 99+" at bounding box center [69, 71] width 76 height 8
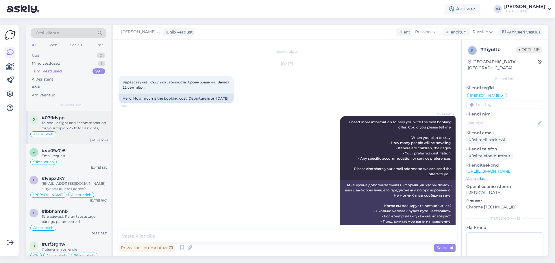
click at [82, 117] on div "#07fldvpp" at bounding box center [75, 117] width 66 height 5
